Goal: Navigation & Orientation: Find specific page/section

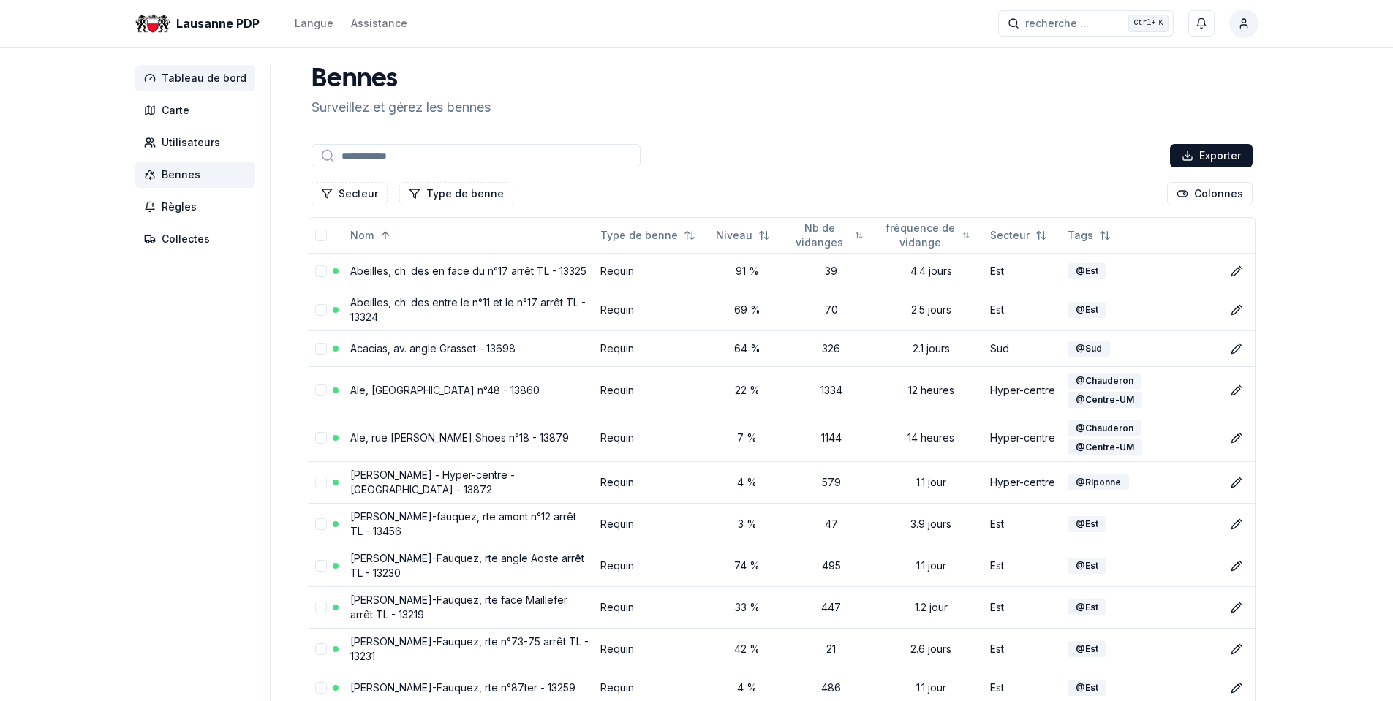
click at [219, 83] on span "Tableau de bord" at bounding box center [204, 78] width 85 height 15
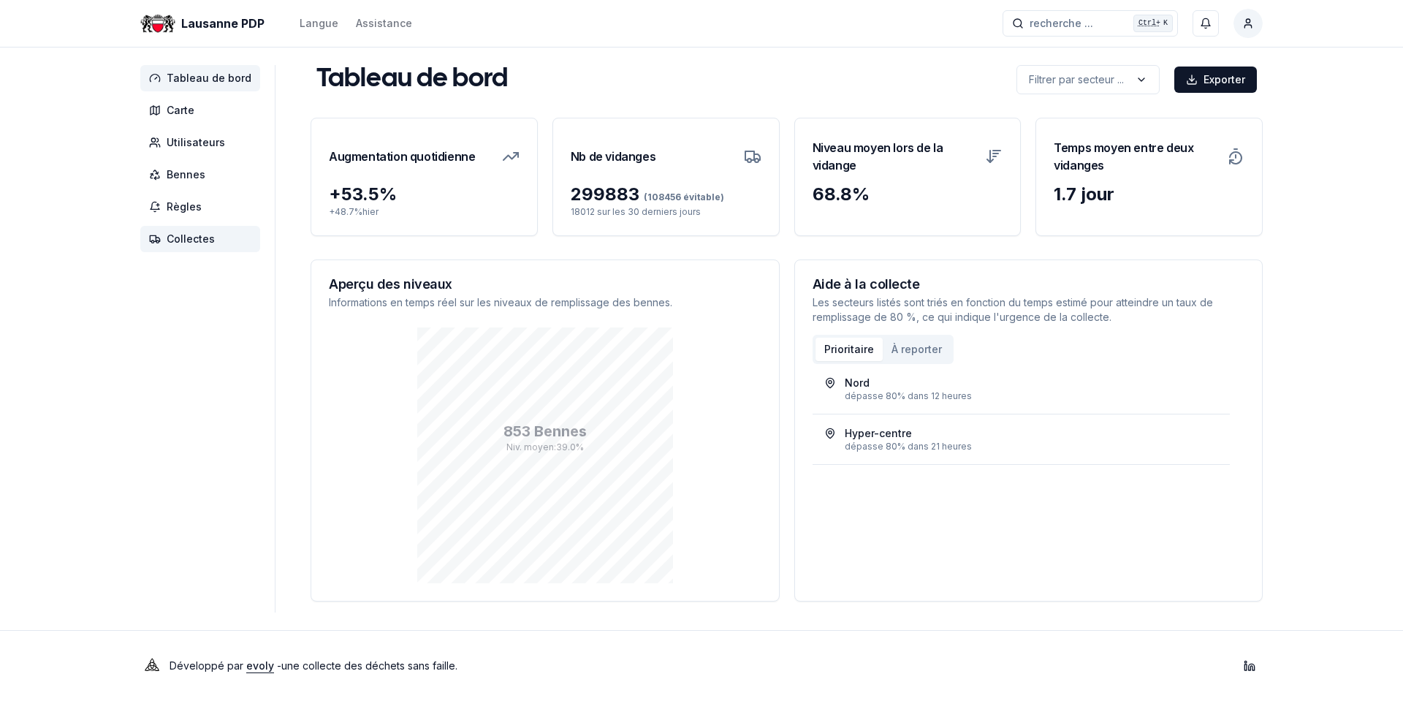
click at [192, 238] on span "Collectes" at bounding box center [191, 239] width 48 height 15
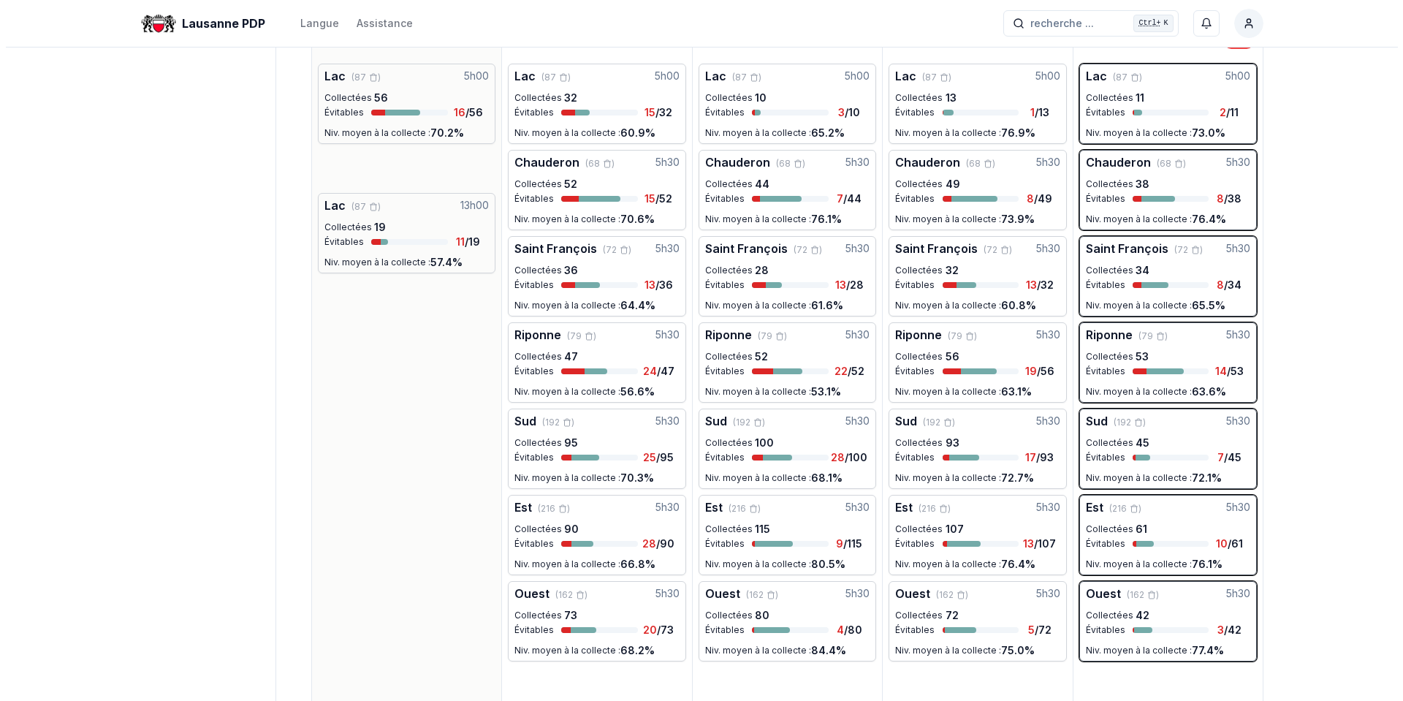
scroll to position [292, 0]
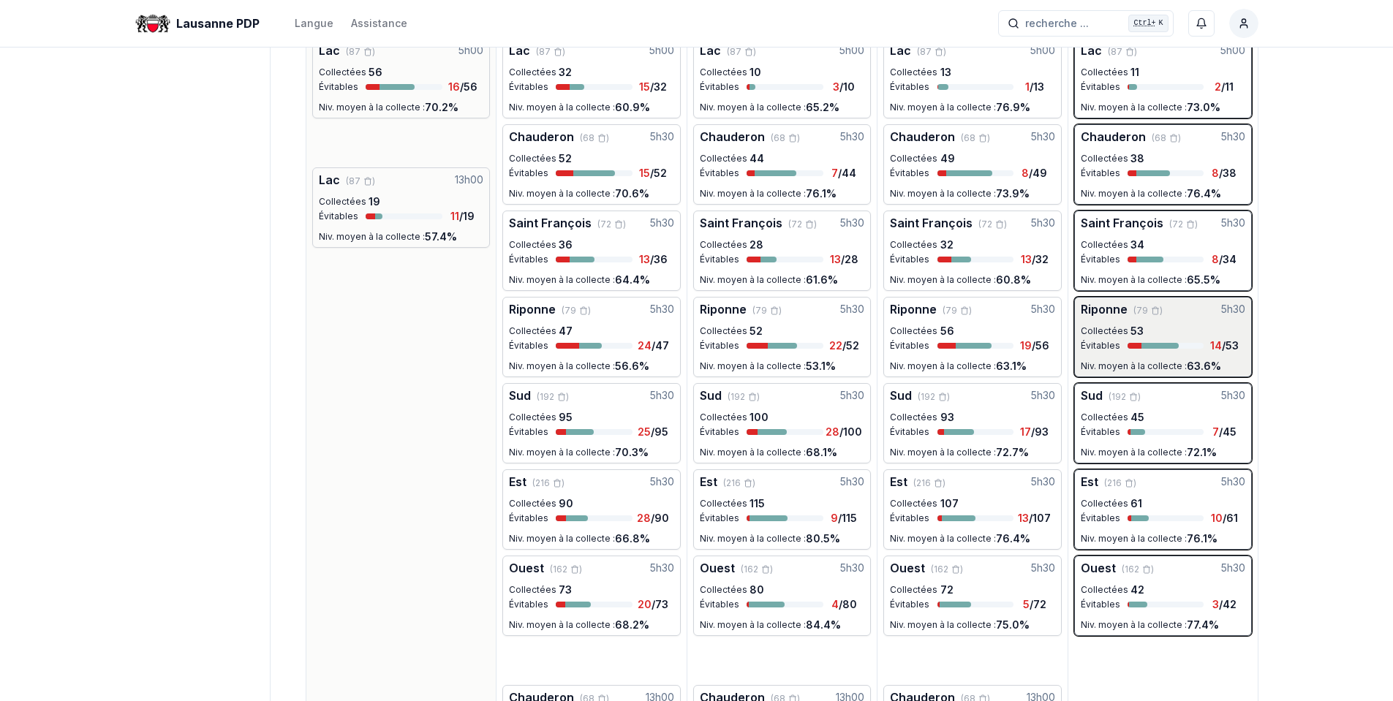
click at [1169, 346] on div at bounding box center [1152, 346] width 51 height 6
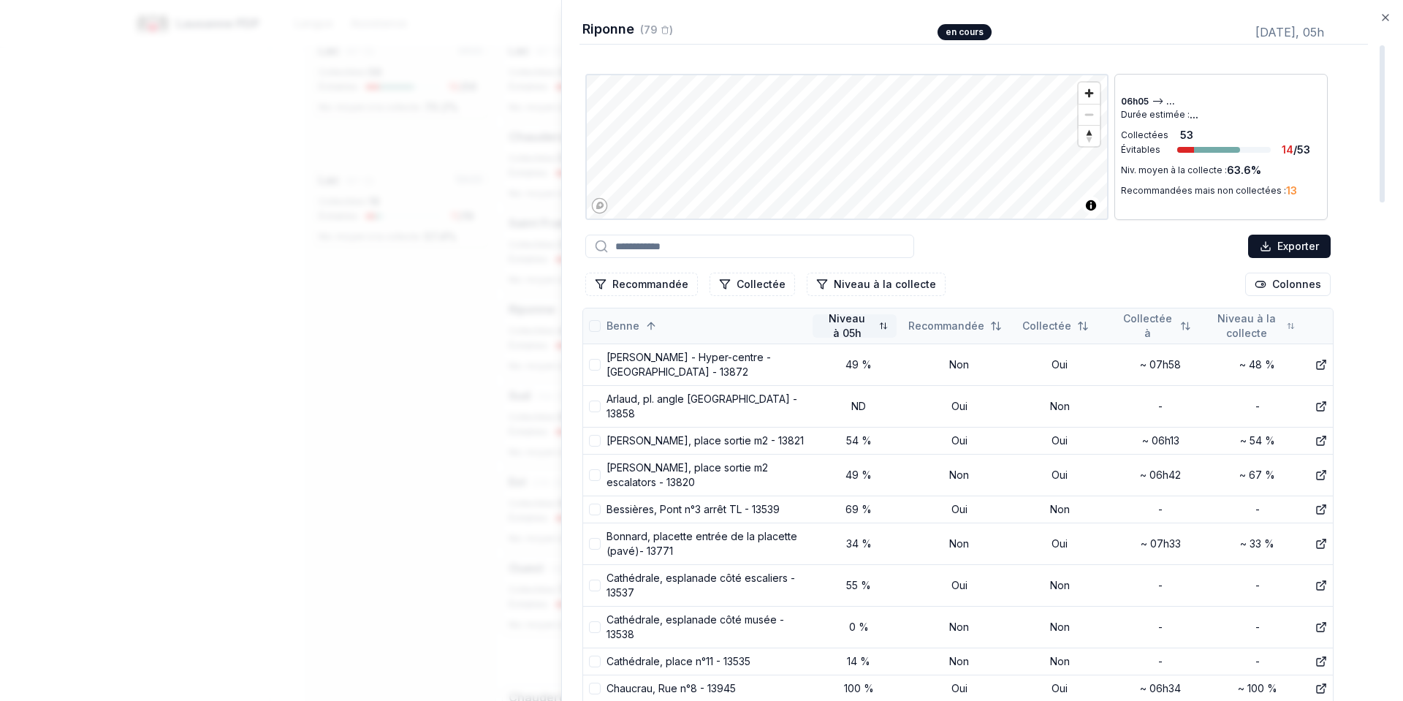
click at [849, 319] on body "Lausanne PDP Langue Assistance recherche ... recherche ... Ctrl+ K [PERSON_NAME…" at bounding box center [696, 475] width 1393 height 1535
click at [846, 355] on div "Asc" at bounding box center [862, 355] width 86 height 23
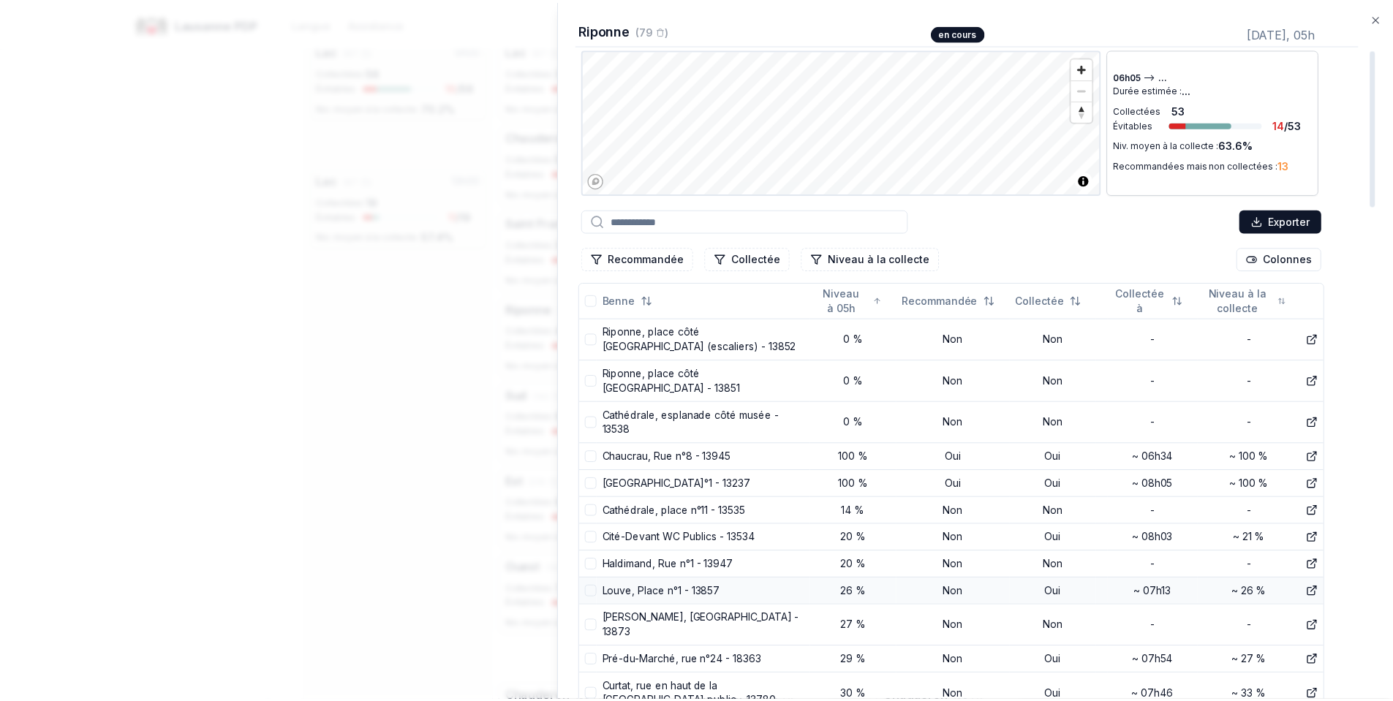
scroll to position [0, 0]
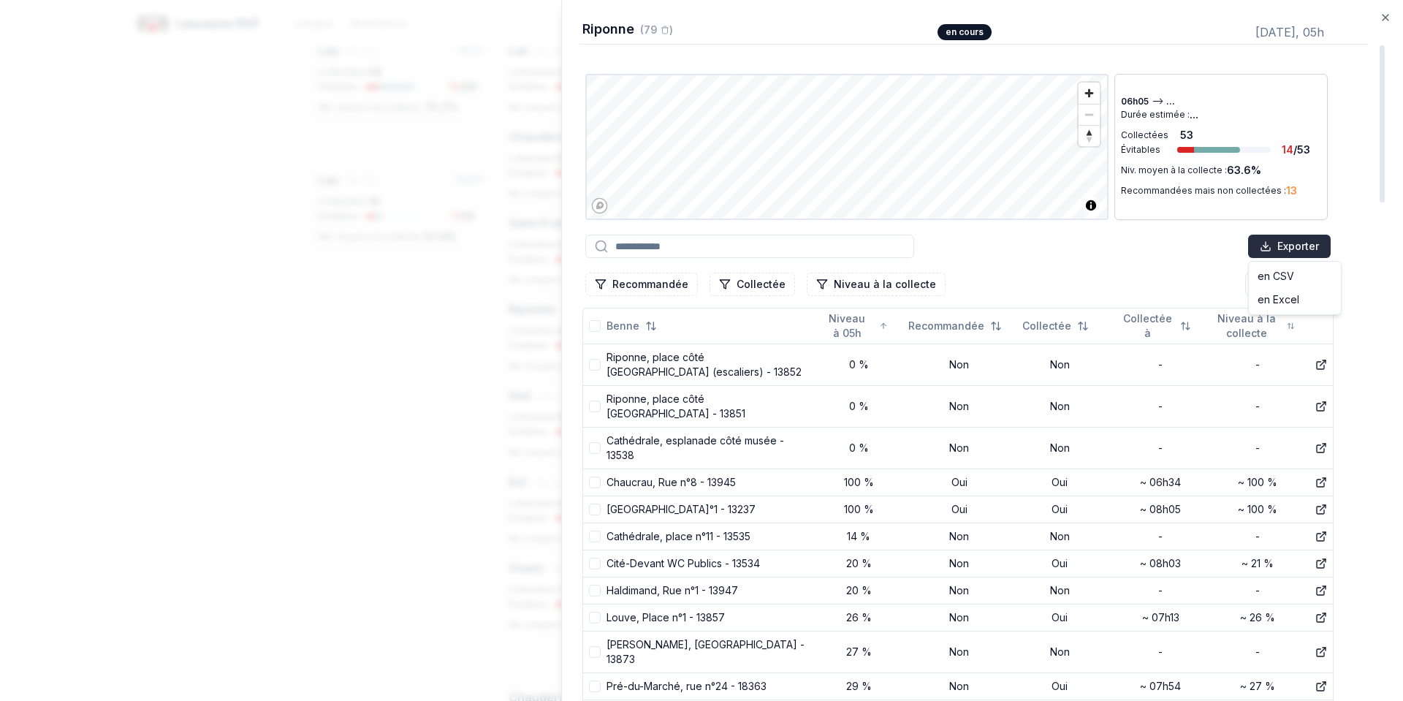
click at [1281, 243] on body "Lausanne PDP Langue Assistance recherche ... recherche ... Ctrl+ K [PERSON_NAME…" at bounding box center [696, 475] width 1393 height 1535
click at [1107, 251] on body "Lausanne PDP Langue Assistance recherche ... recherche ... Ctrl+ K [PERSON_NAME…" at bounding box center [696, 475] width 1393 height 1535
click at [1390, 15] on icon "button" at bounding box center [1386, 18] width 12 height 12
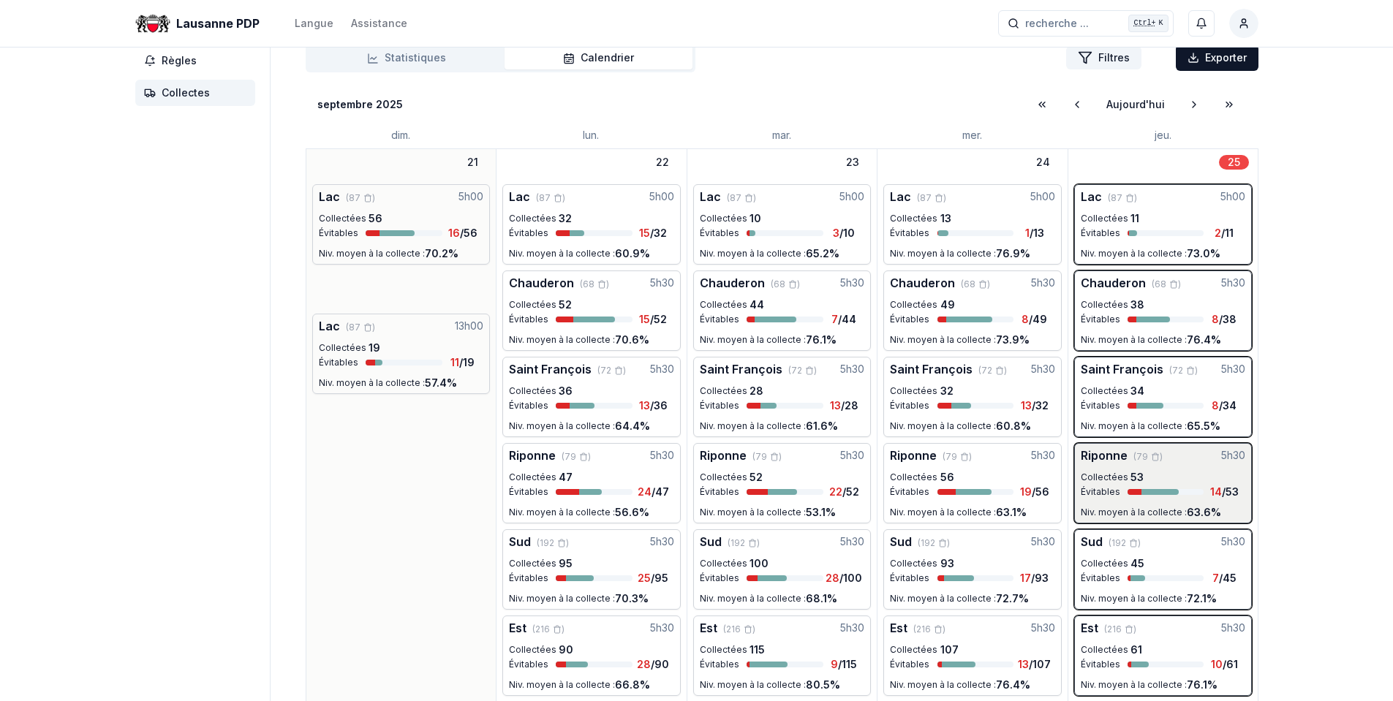
scroll to position [20, 0]
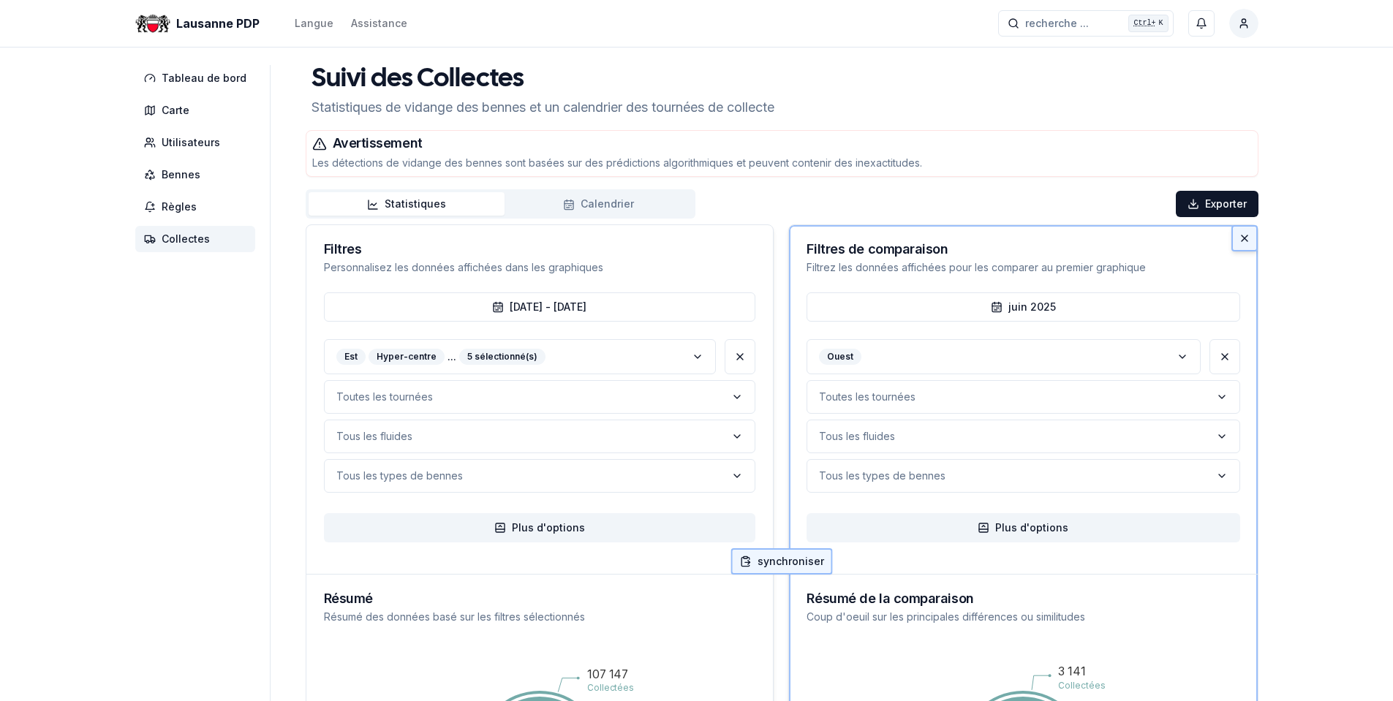
scroll to position [146, 0]
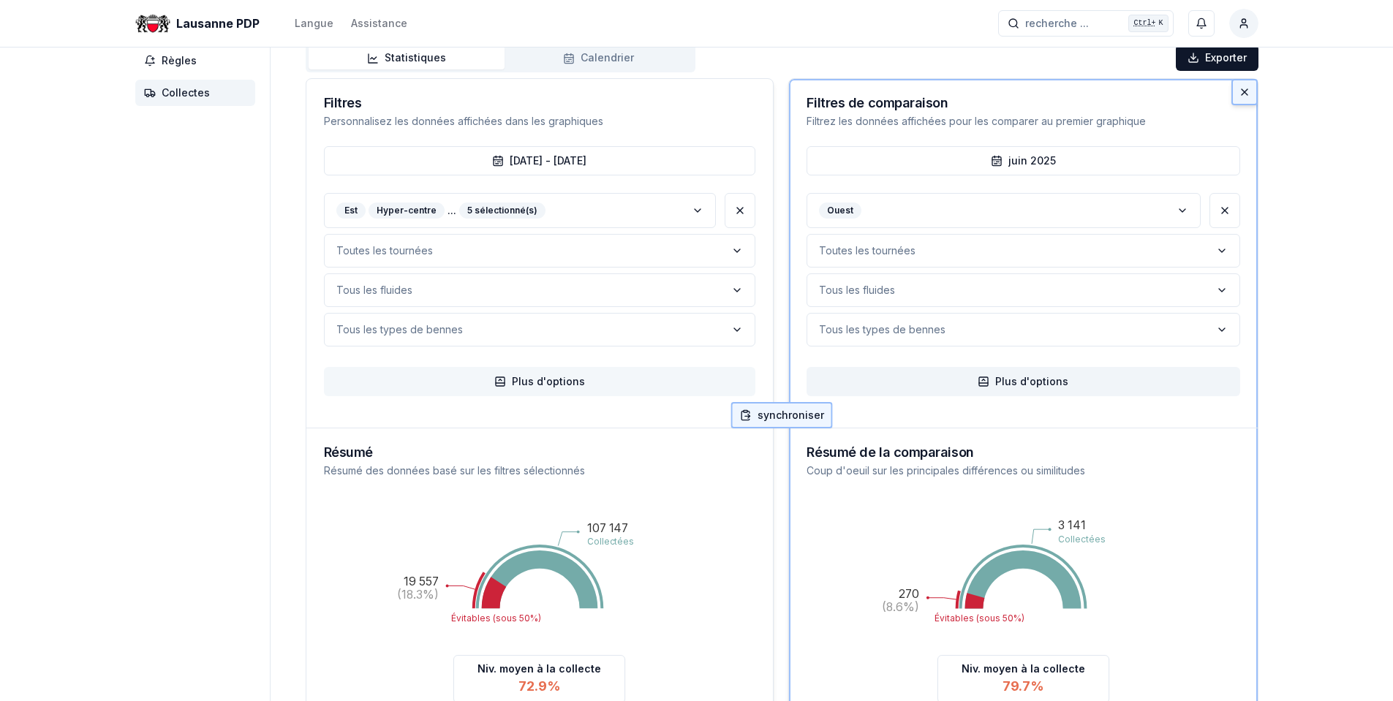
click at [527, 383] on button "Plus d'options" at bounding box center [540, 381] width 432 height 29
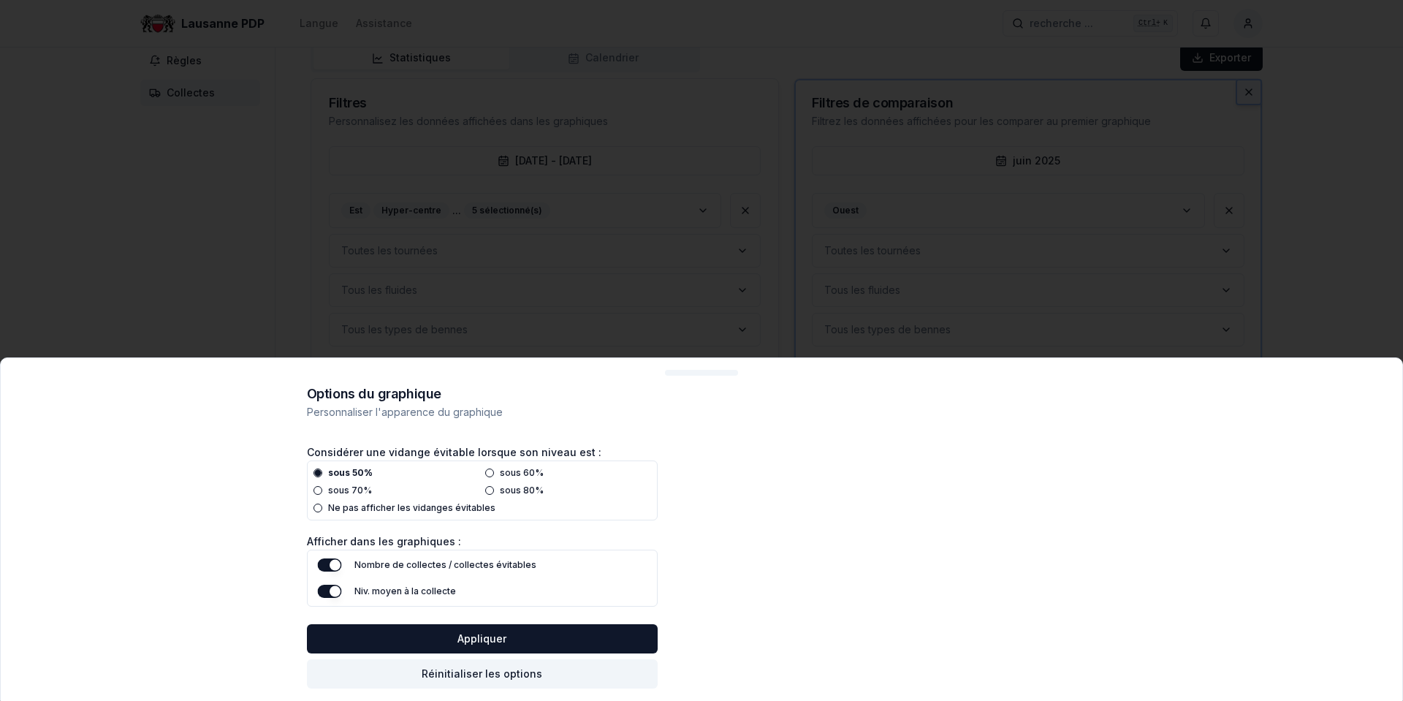
click at [556, 325] on div at bounding box center [701, 350] width 1403 height 701
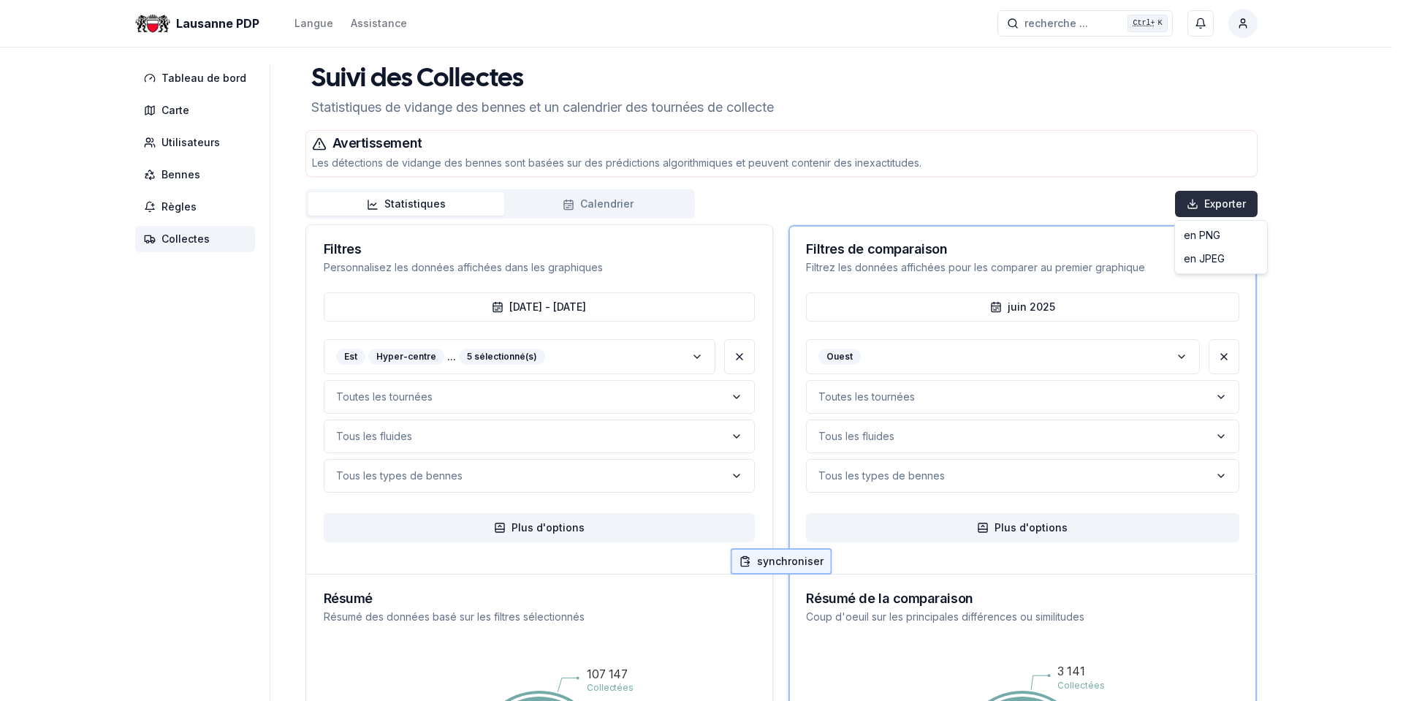
click at [1220, 203] on html "Lausanne PDP Langue Assistance recherche ... recherche ... Ctrl+ K [PERSON_NAME…" at bounding box center [701, 704] width 1403 height 1409
click at [1126, 204] on html "Lausanne PDP Langue Assistance recherche ... recherche ... Ctrl+ K [PERSON_NAME…" at bounding box center [701, 704] width 1403 height 1409
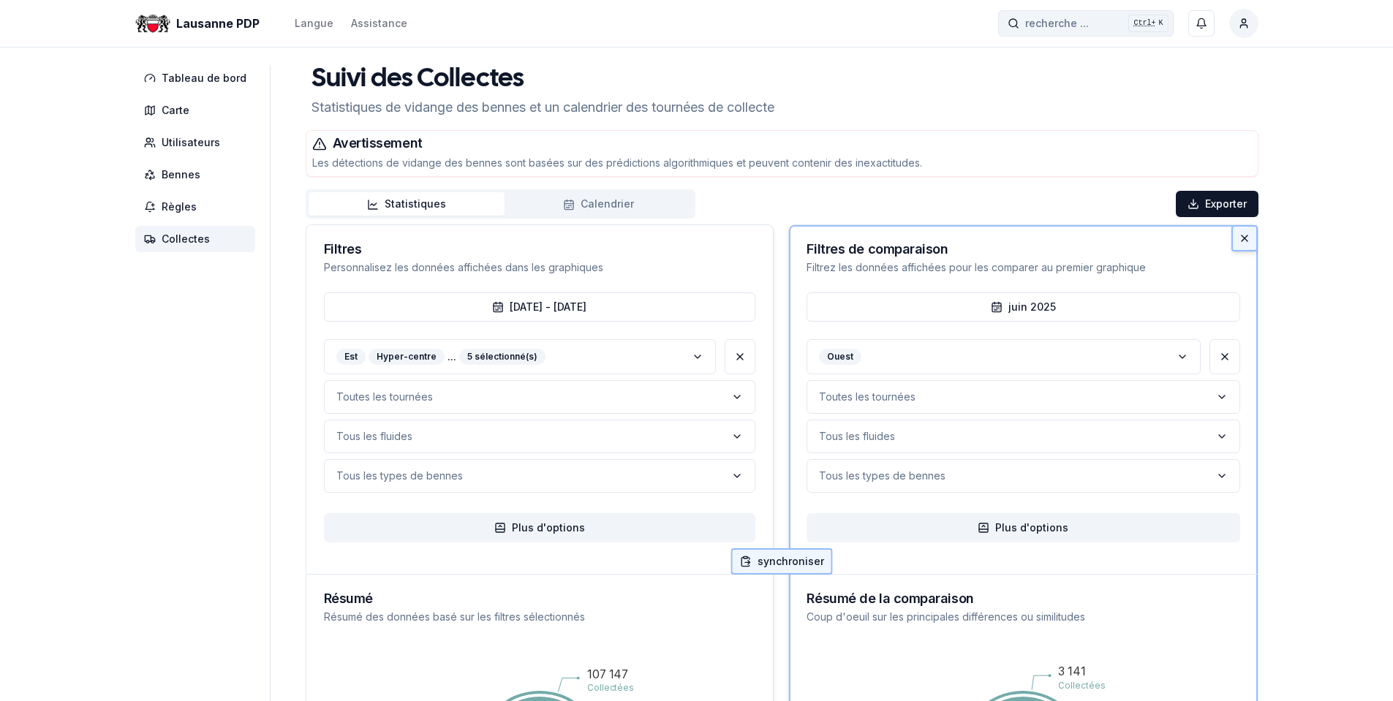
click at [1153, 26] on button "recherche ... recherche ... Ctrl+ K" at bounding box center [1085, 23] width 175 height 26
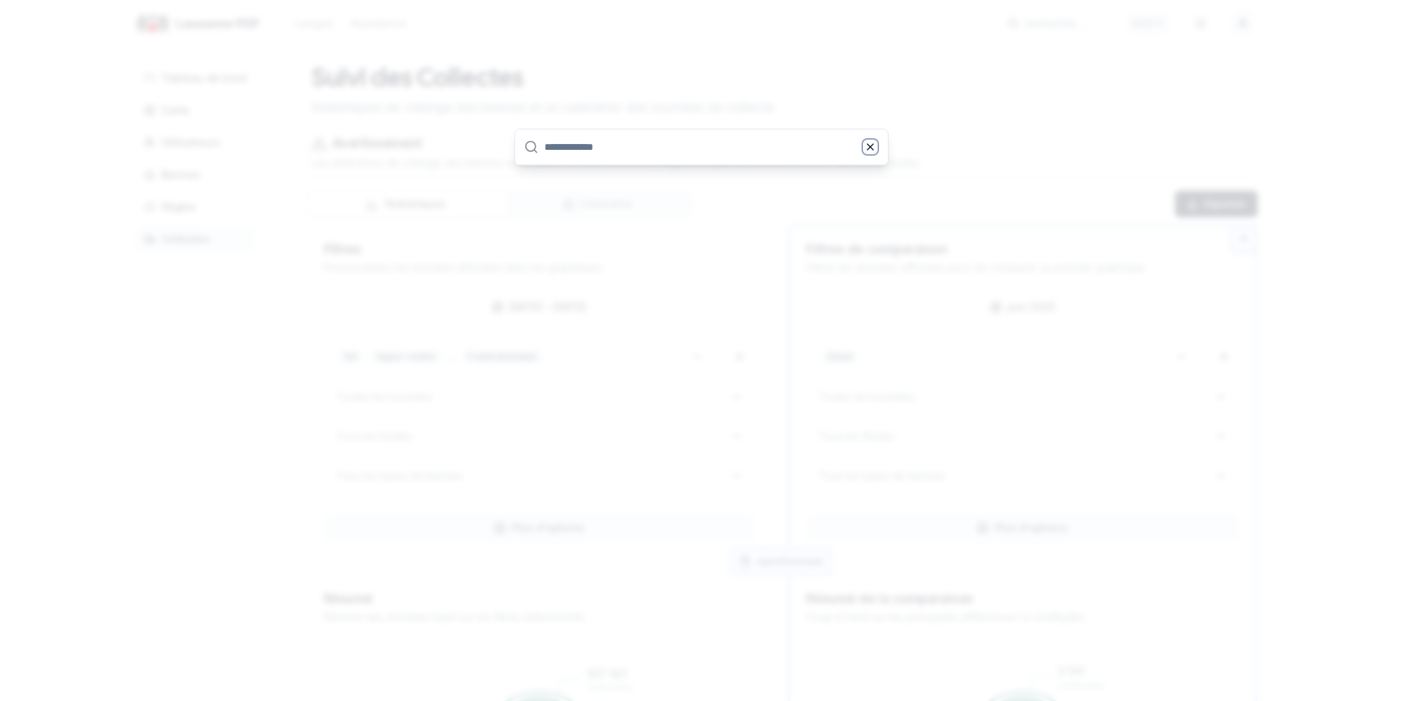
click at [869, 147] on icon "button" at bounding box center [871, 147] width 12 height 12
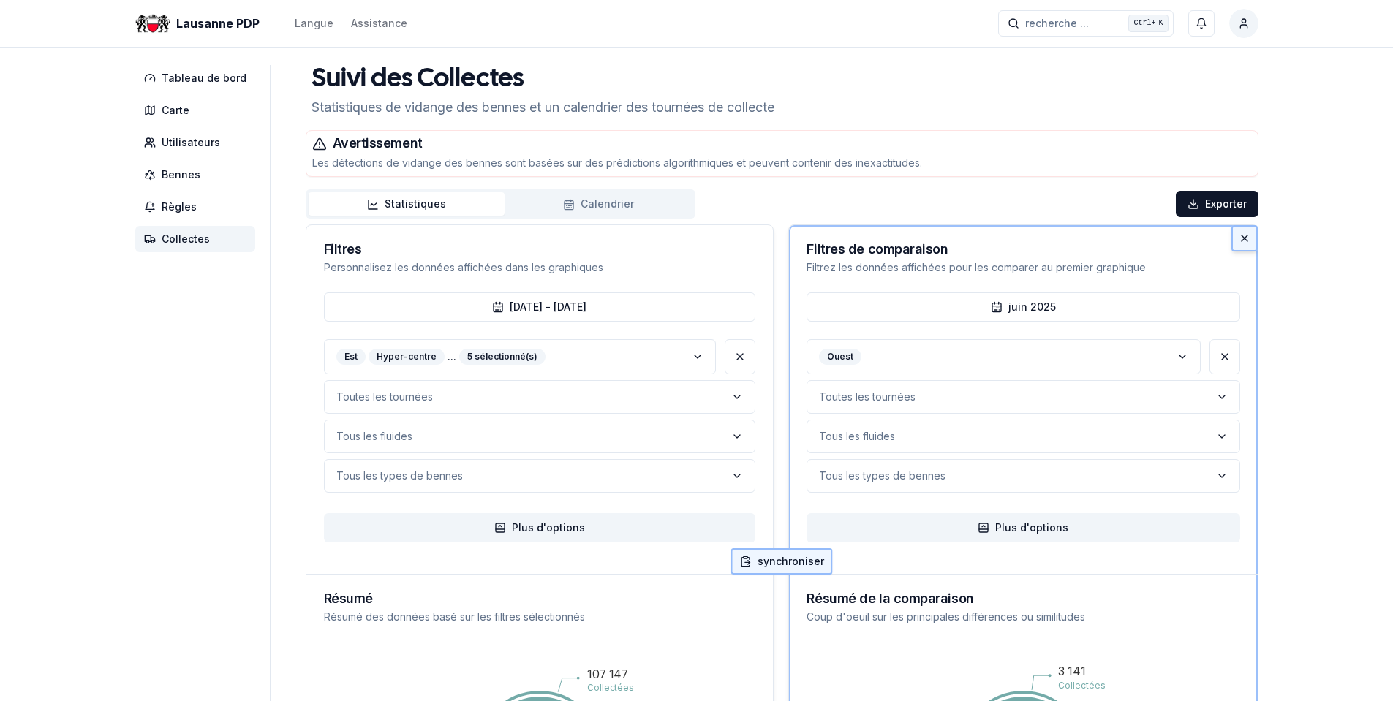
click at [192, 243] on span "Collectes" at bounding box center [186, 239] width 48 height 15
click at [237, 83] on span "Tableau de bord" at bounding box center [204, 78] width 85 height 15
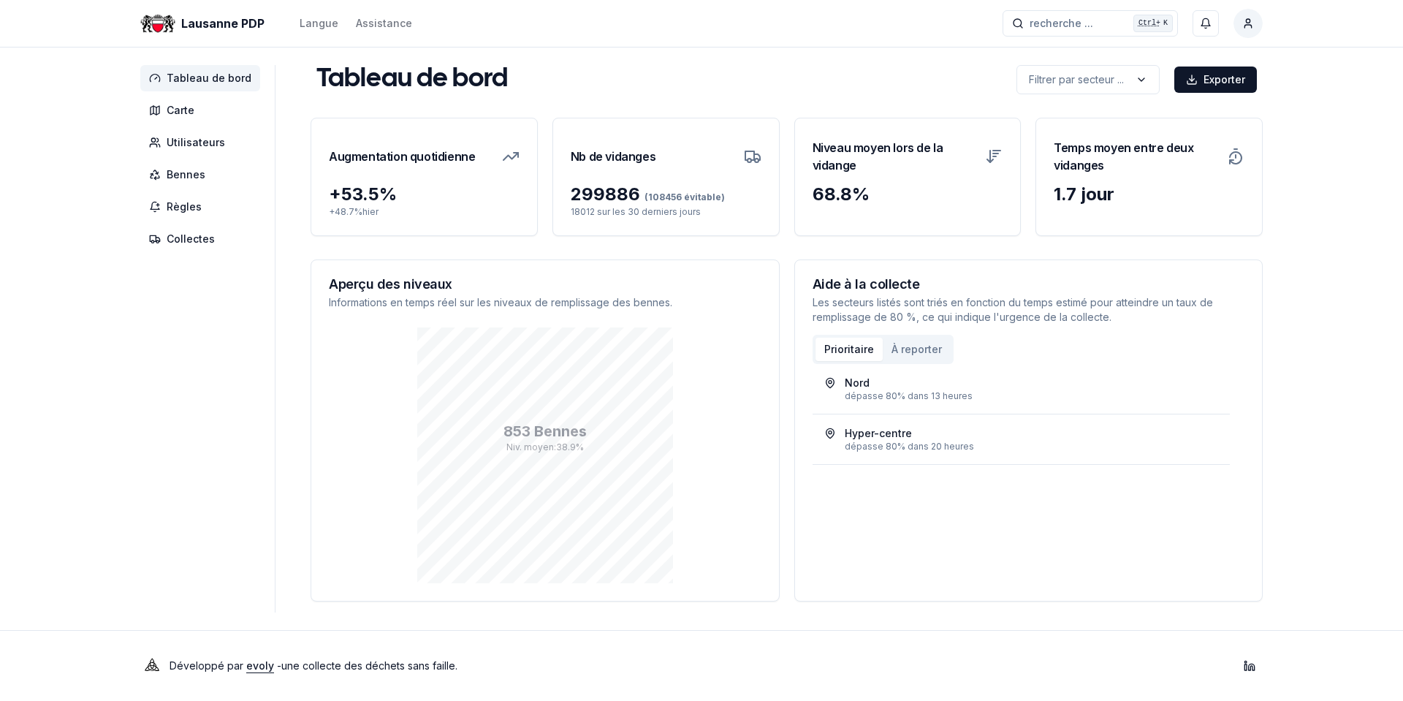
click at [1018, 563] on div "Nord dépasse 80% dans 13 heures Hyper-centre dépasse 80% dans 20 heures" at bounding box center [1029, 473] width 433 height 219
